Goal: Information Seeking & Learning: Learn about a topic

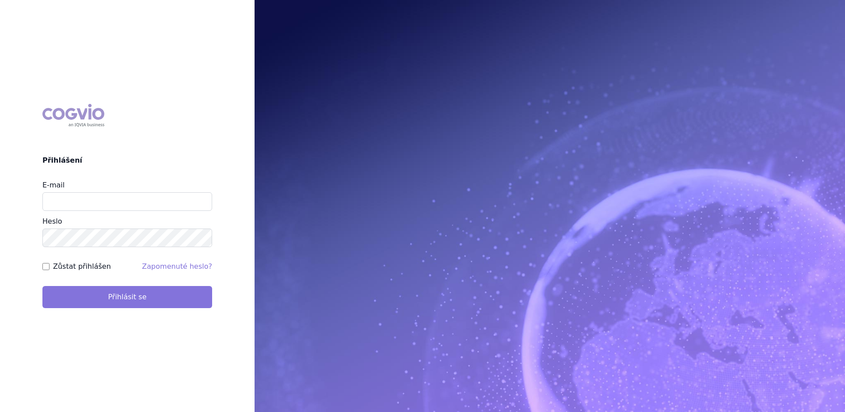
type input "marek.vydra@swixxbiopharma.com"
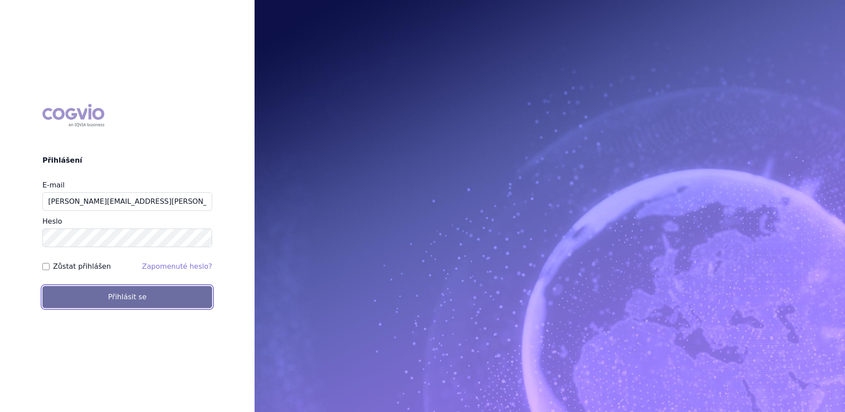
drag, startPoint x: 156, startPoint y: 296, endPoint x: 194, endPoint y: 273, distance: 44.4
click at [156, 296] on button "Přihlásit se" at bounding box center [127, 297] width 170 height 22
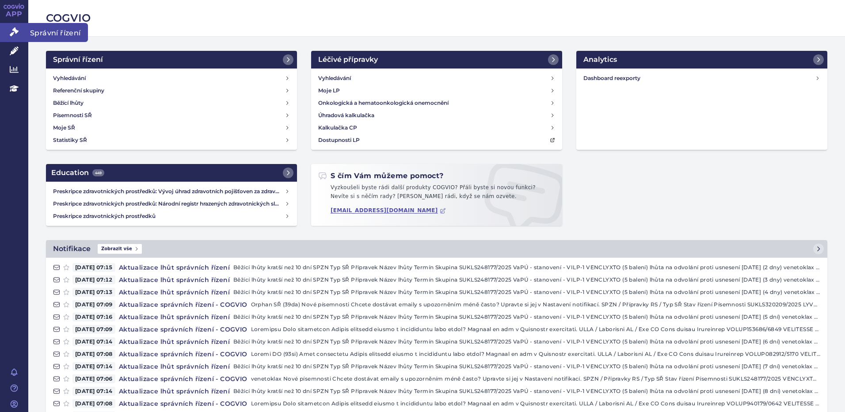
click at [13, 32] on icon at bounding box center [14, 31] width 9 height 9
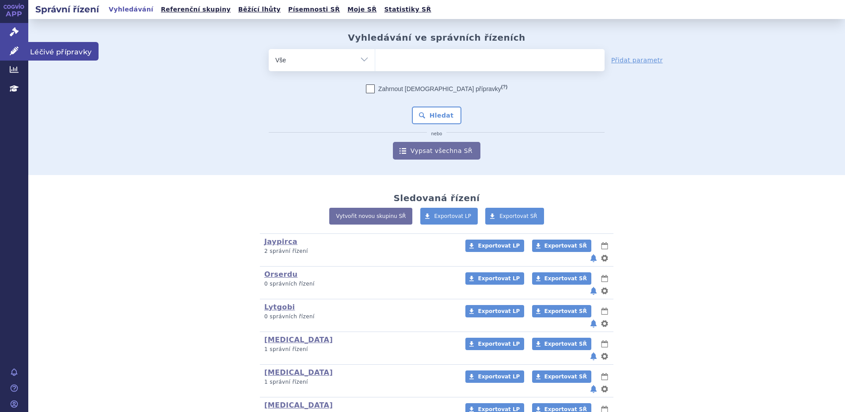
click at [16, 49] on icon at bounding box center [14, 50] width 9 height 9
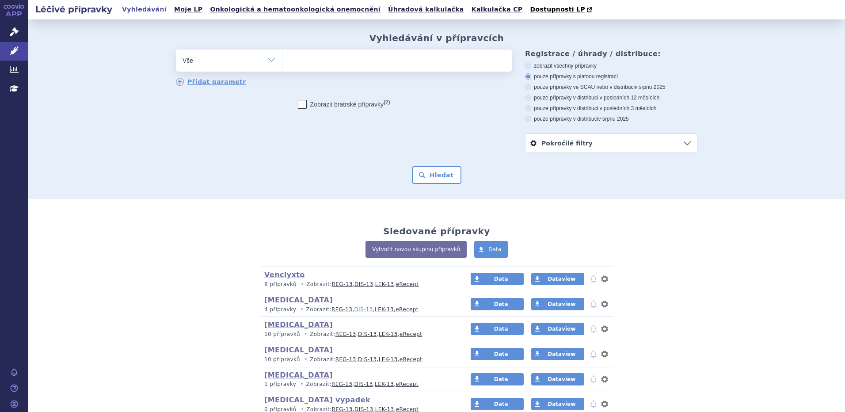
click at [354, 308] on link "DIS-13" at bounding box center [363, 309] width 19 height 6
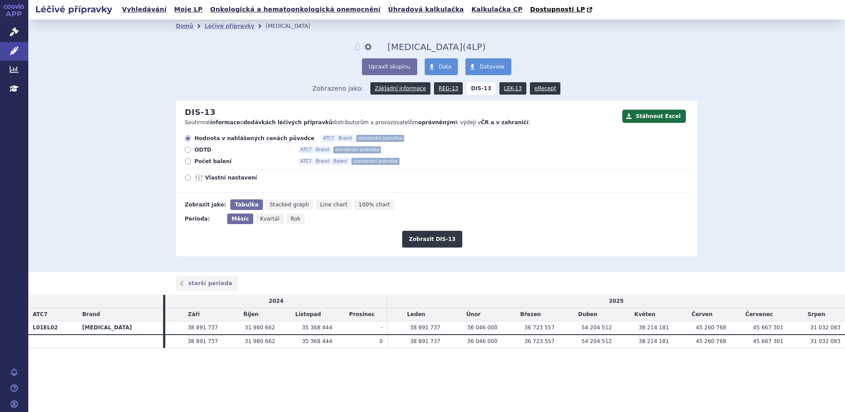
drag, startPoint x: 130, startPoint y: 235, endPoint x: 109, endPoint y: 178, distance: 61.5
click at [130, 235] on div "Domů Léčivé přípravky [MEDICAL_DATA] notifikace nastavení Přejmenovat Smazat [M…" at bounding box center [436, 145] width 816 height 252
click at [12, 27] on icon at bounding box center [14, 31] width 9 height 9
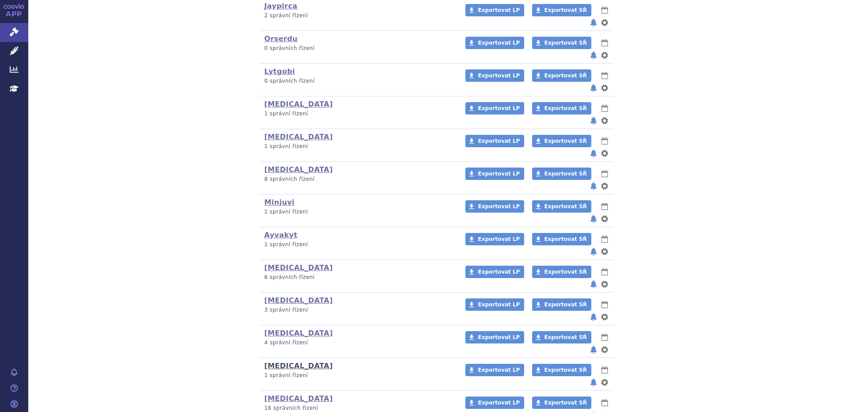
scroll to position [325, 0]
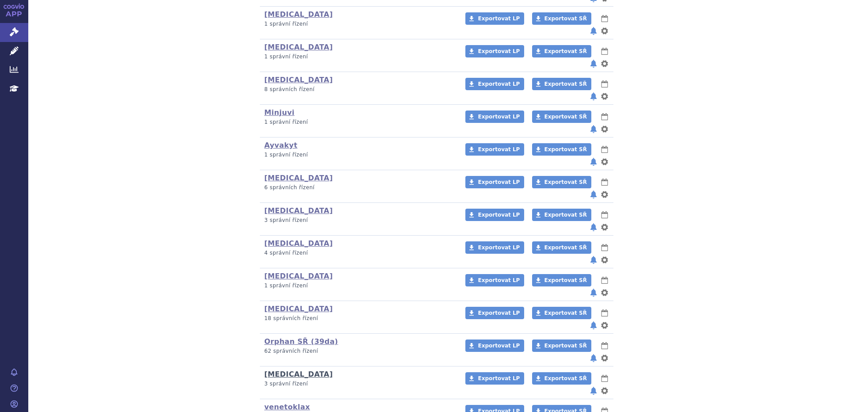
click at [283, 370] on link "Enhertu" at bounding box center [298, 374] width 68 height 8
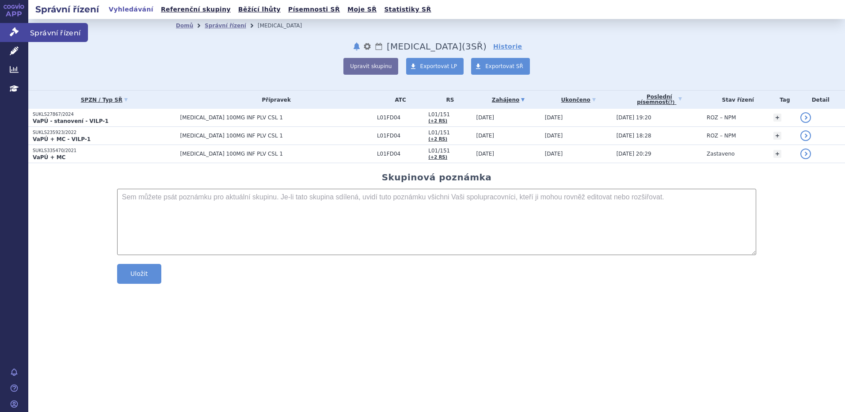
click at [19, 31] on link "Správní řízení" at bounding box center [14, 32] width 28 height 19
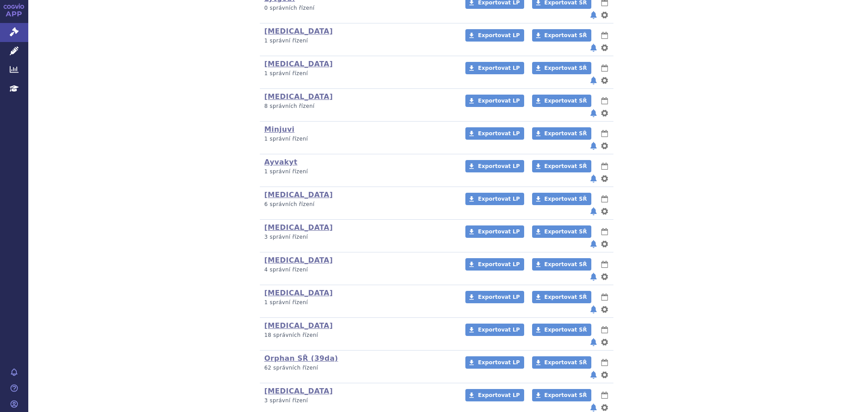
scroll to position [325, 0]
